Goal: Check status: Check status

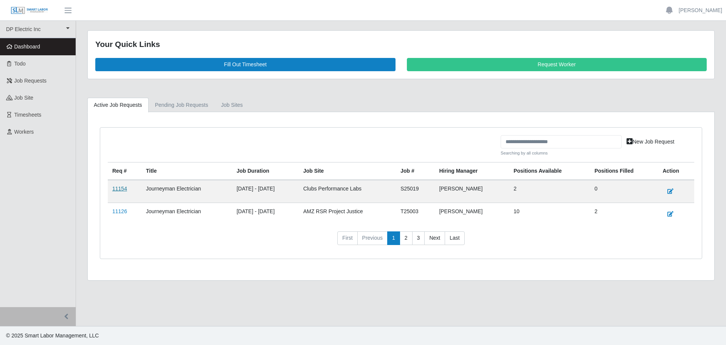
click at [114, 187] on link "11154" at bounding box center [119, 188] width 15 height 6
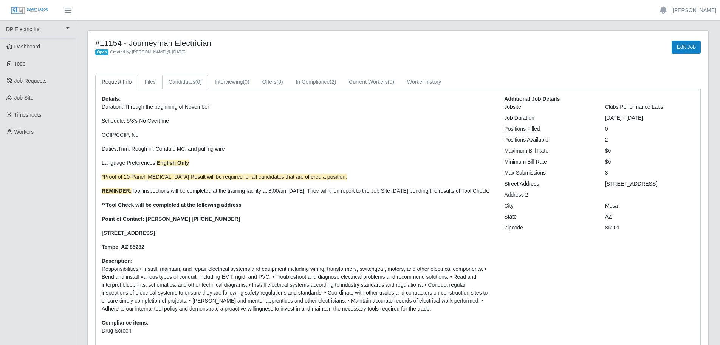
click at [178, 82] on link "Candidates (0)" at bounding box center [185, 82] width 46 height 15
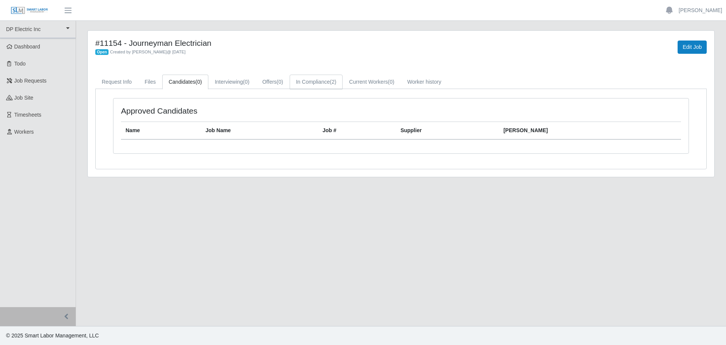
click at [327, 84] on link "In Compliance (2)" at bounding box center [316, 82] width 53 height 15
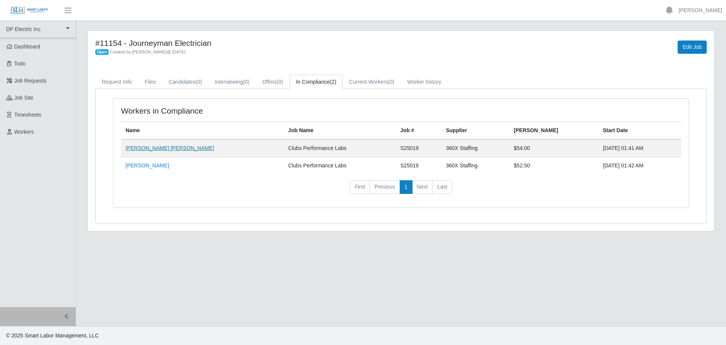
click at [143, 148] on link "[PERSON_NAME] [PERSON_NAME]" at bounding box center [170, 148] width 89 height 6
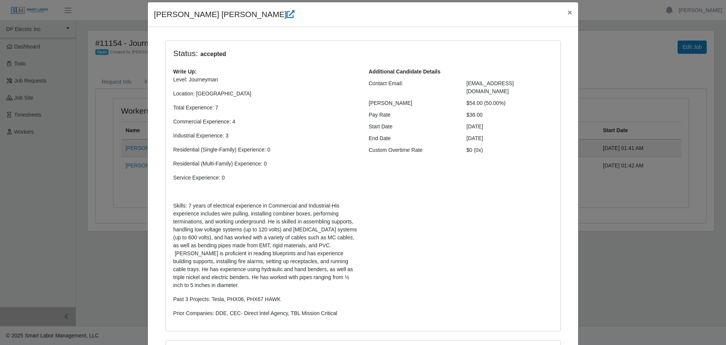
scroll to position [38, 0]
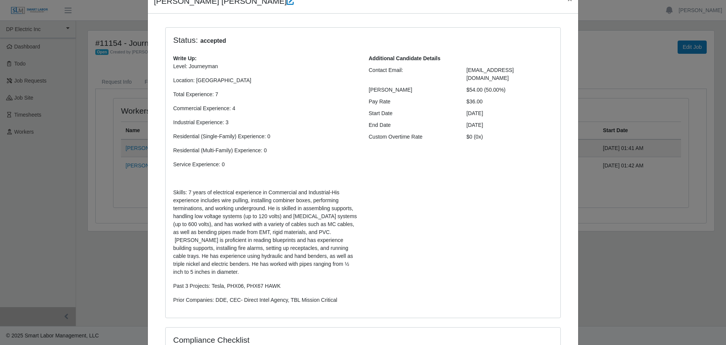
click at [642, 275] on div "[PERSON_NAME] [PERSON_NAME] × Status: accepted Write Up: Level: Journeyman Loca…" at bounding box center [363, 172] width 726 height 345
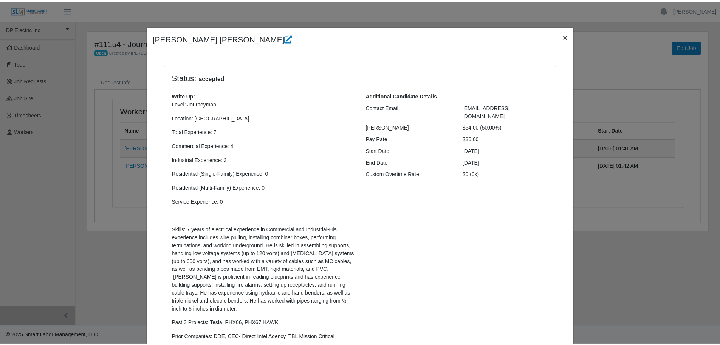
scroll to position [0, 0]
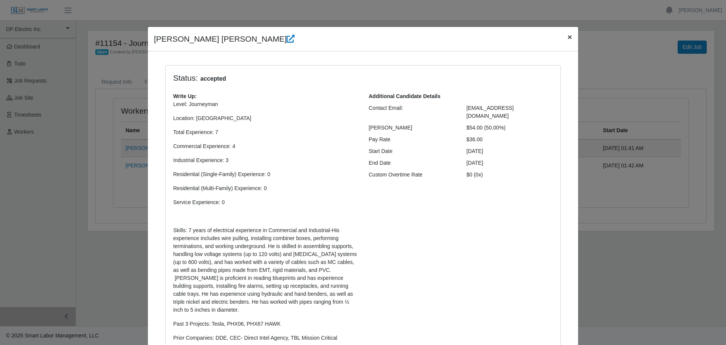
click at [568, 37] on span "×" at bounding box center [570, 37] width 5 height 9
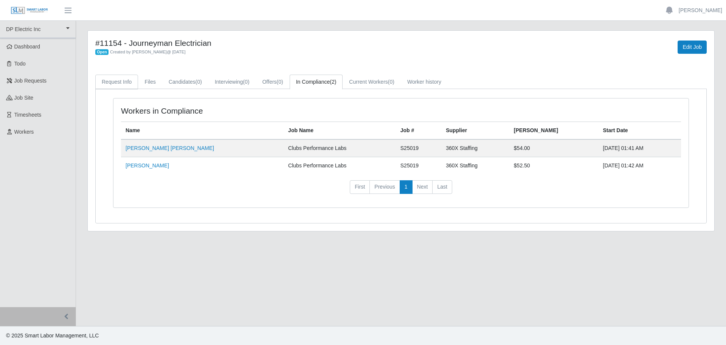
click at [123, 81] on link "Request Info" at bounding box center [116, 82] width 43 height 15
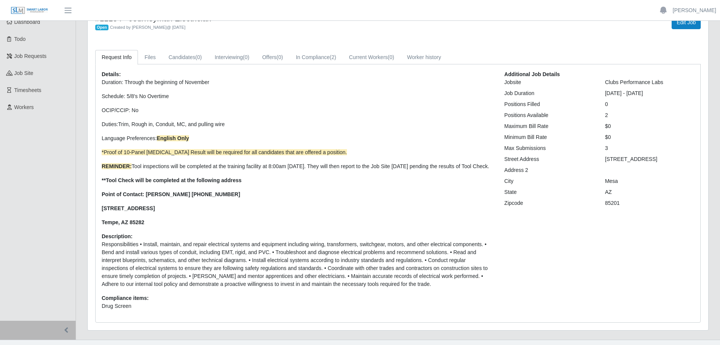
scroll to position [38, 0]
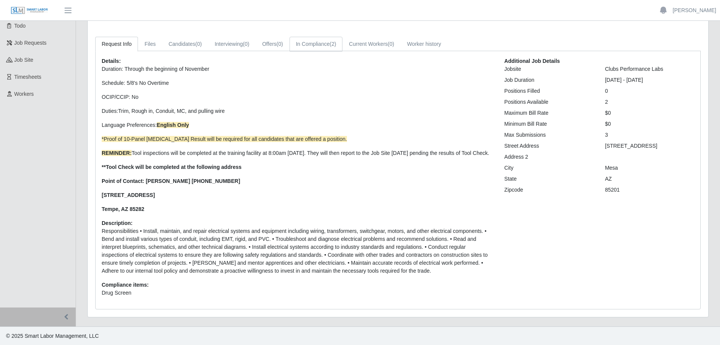
click at [328, 49] on link "In Compliance (2)" at bounding box center [316, 44] width 53 height 15
